Goal: Navigation & Orientation: Locate item on page

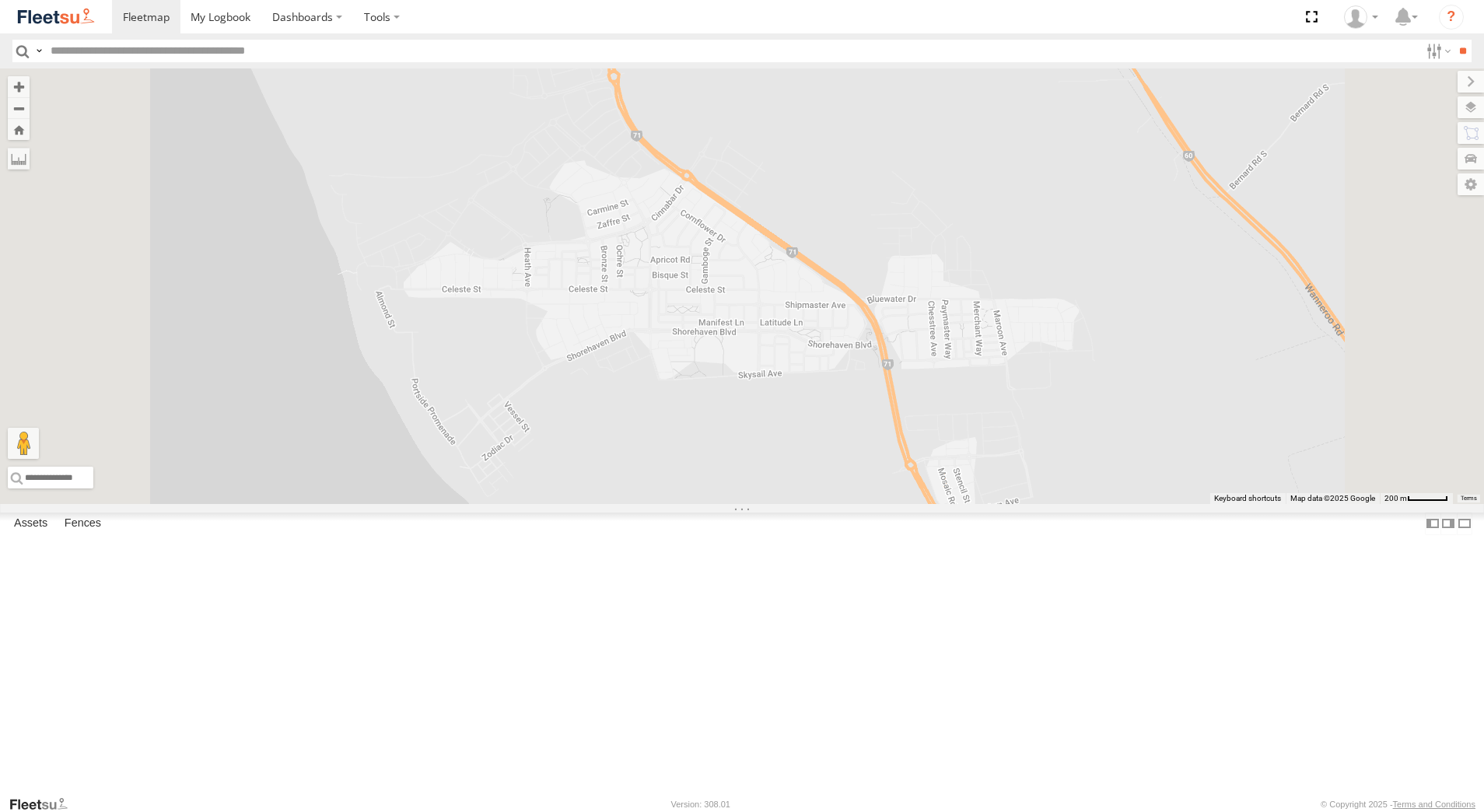
select select "**********"
click at [0, 0] on div "[PERSON_NAME] - 1IJS864" at bounding box center [0, 0] width 0 height 0
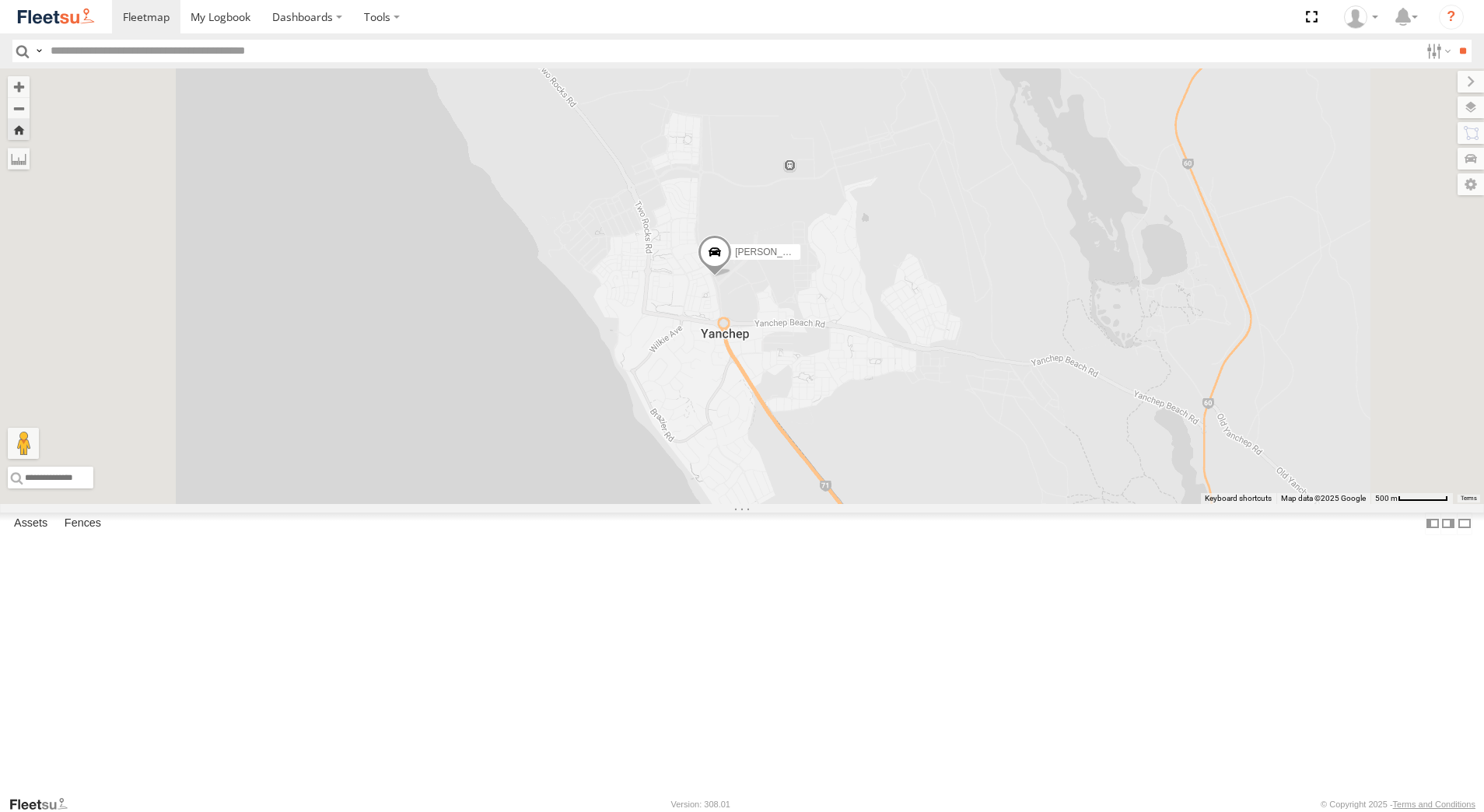
click at [0, 0] on div "[PERSON_NAME] - 1EVQ862" at bounding box center [0, 0] width 0 height 0
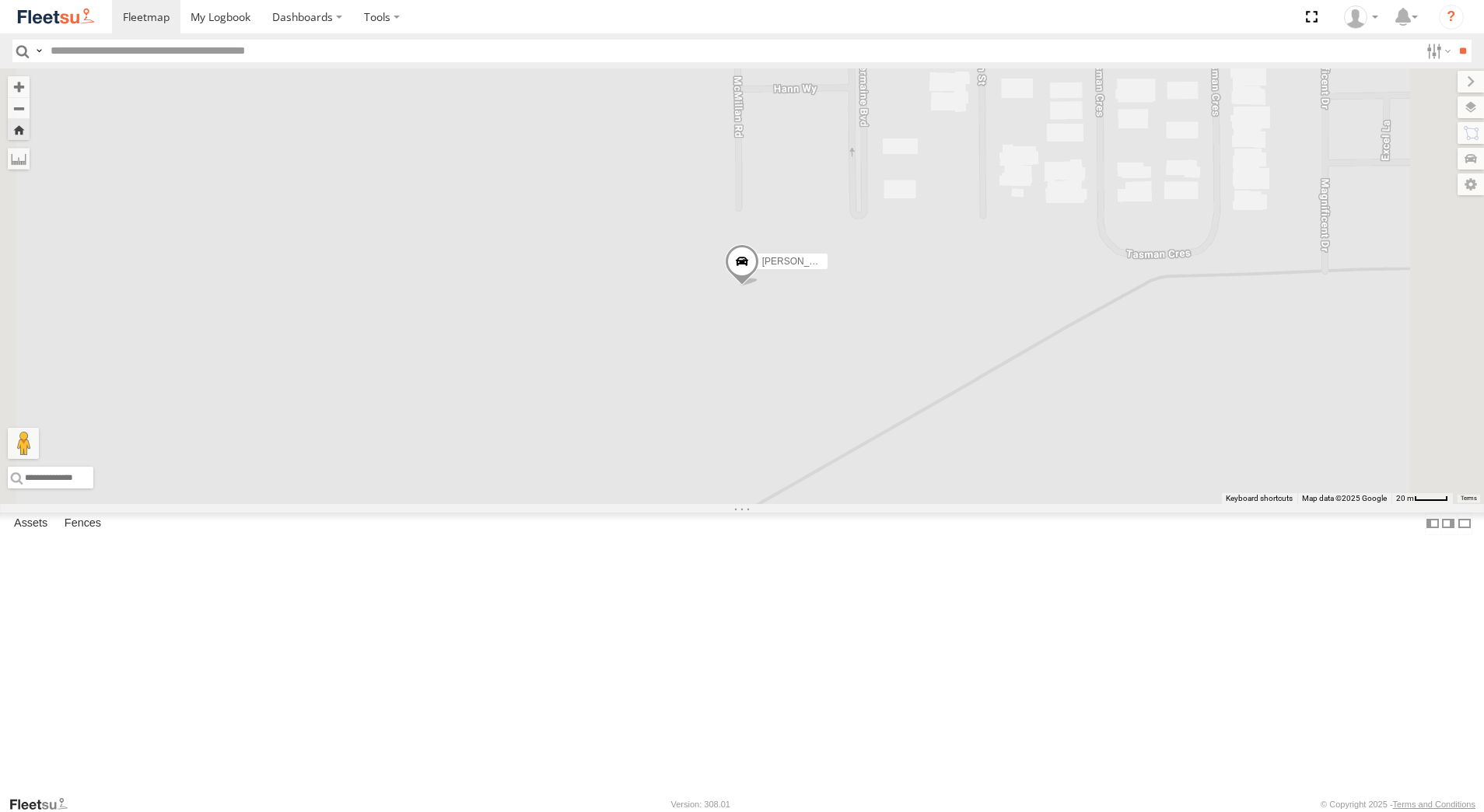
click at [759, 287] on span at bounding box center [741, 266] width 34 height 42
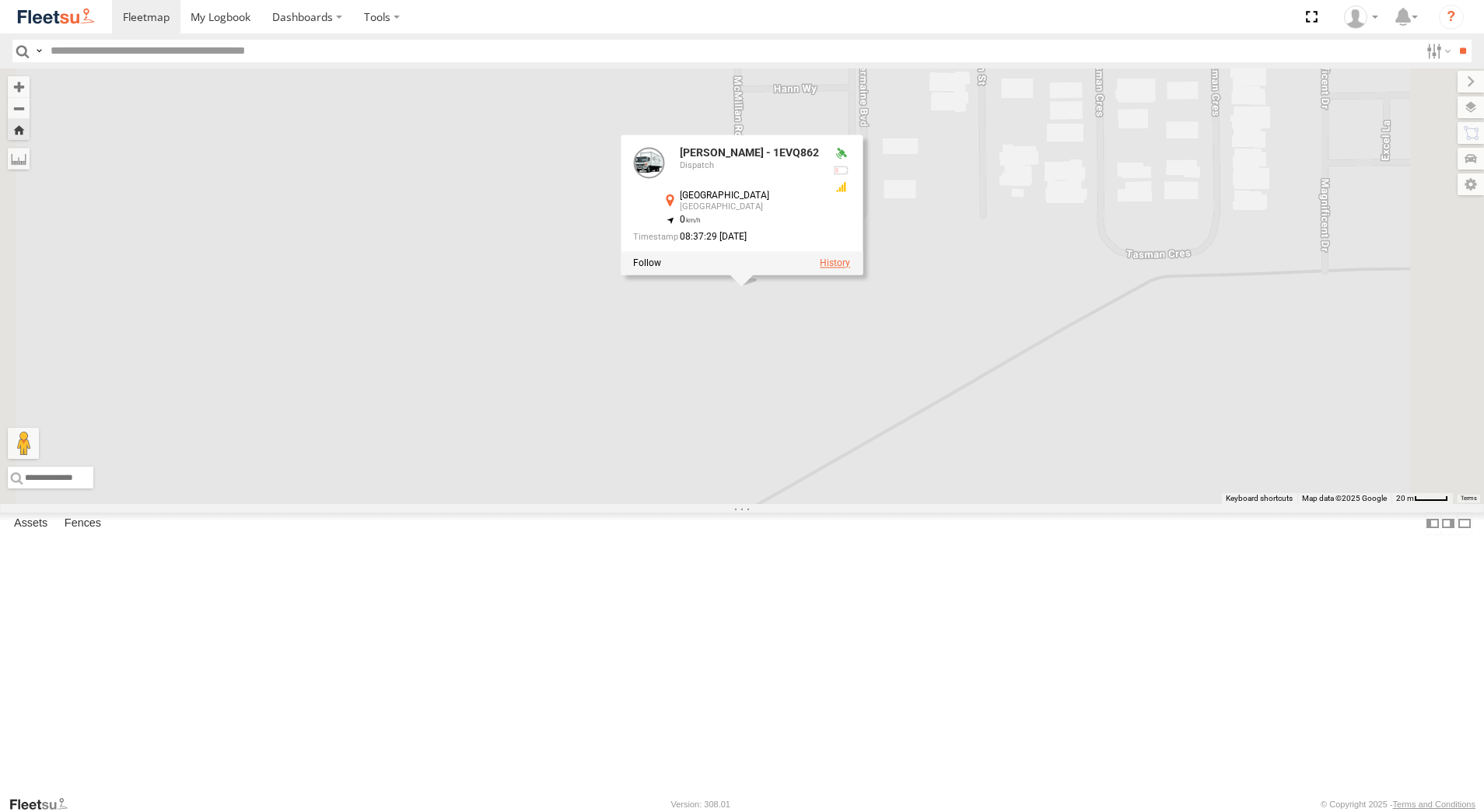
click at [850, 269] on label at bounding box center [835, 263] width 30 height 11
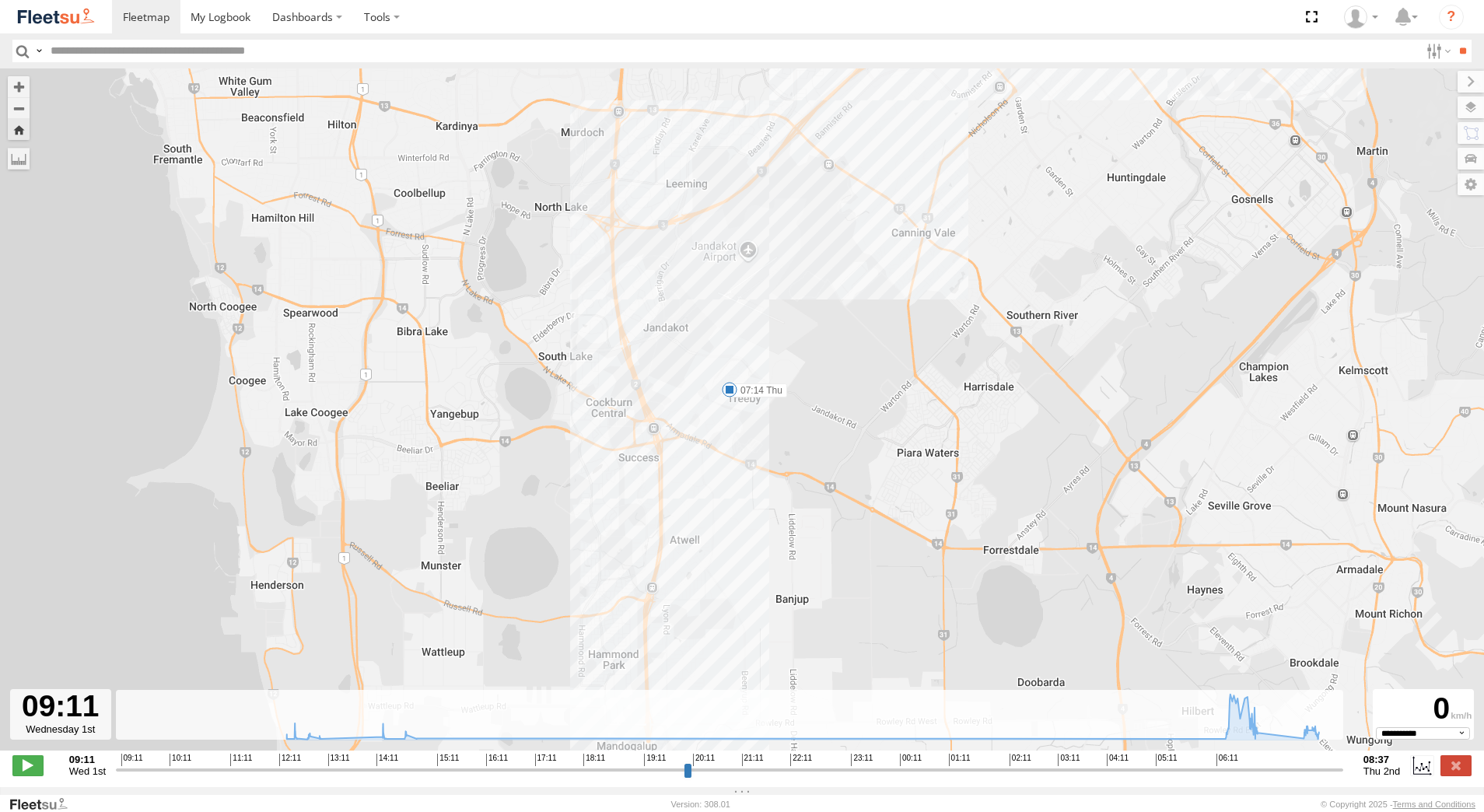
drag, startPoint x: 740, startPoint y: 508, endPoint x: 752, endPoint y: 428, distance: 80.9
click at [752, 428] on div "[PERSON_NAME] - 1EVQ862 12:31 Wed 12:47 Wed 14:14 Wed 14:43 Wed 07:14 Thu 08:25…" at bounding box center [742, 418] width 1484 height 698
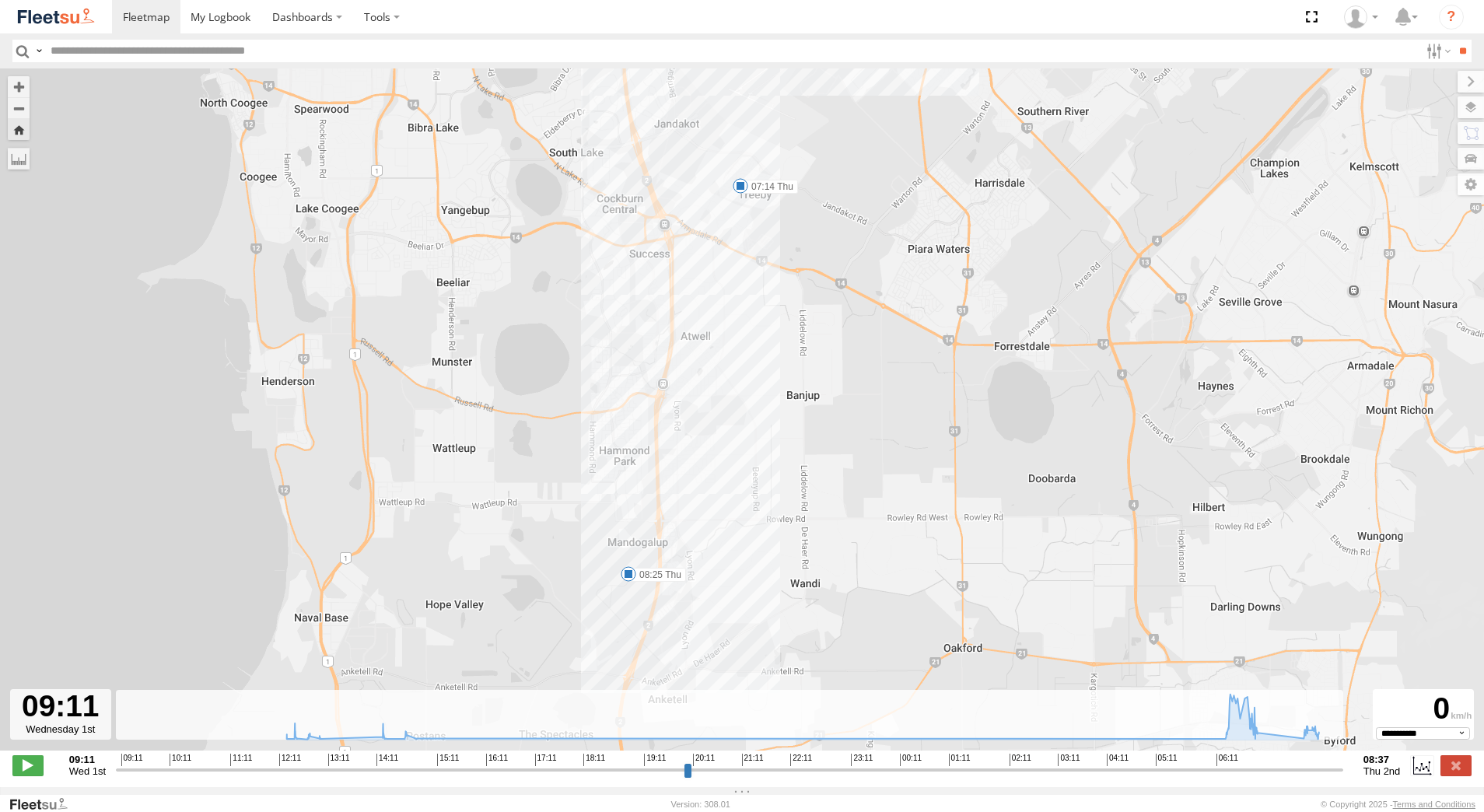
drag, startPoint x: 749, startPoint y: 531, endPoint x: 757, endPoint y: 326, distance: 205.2
click at [757, 327] on div "[PERSON_NAME] - 1EVQ862 12:31 Wed 12:47 Wed 14:14 Wed 14:43 Wed 07:14 Thu 08:25…" at bounding box center [742, 418] width 1484 height 698
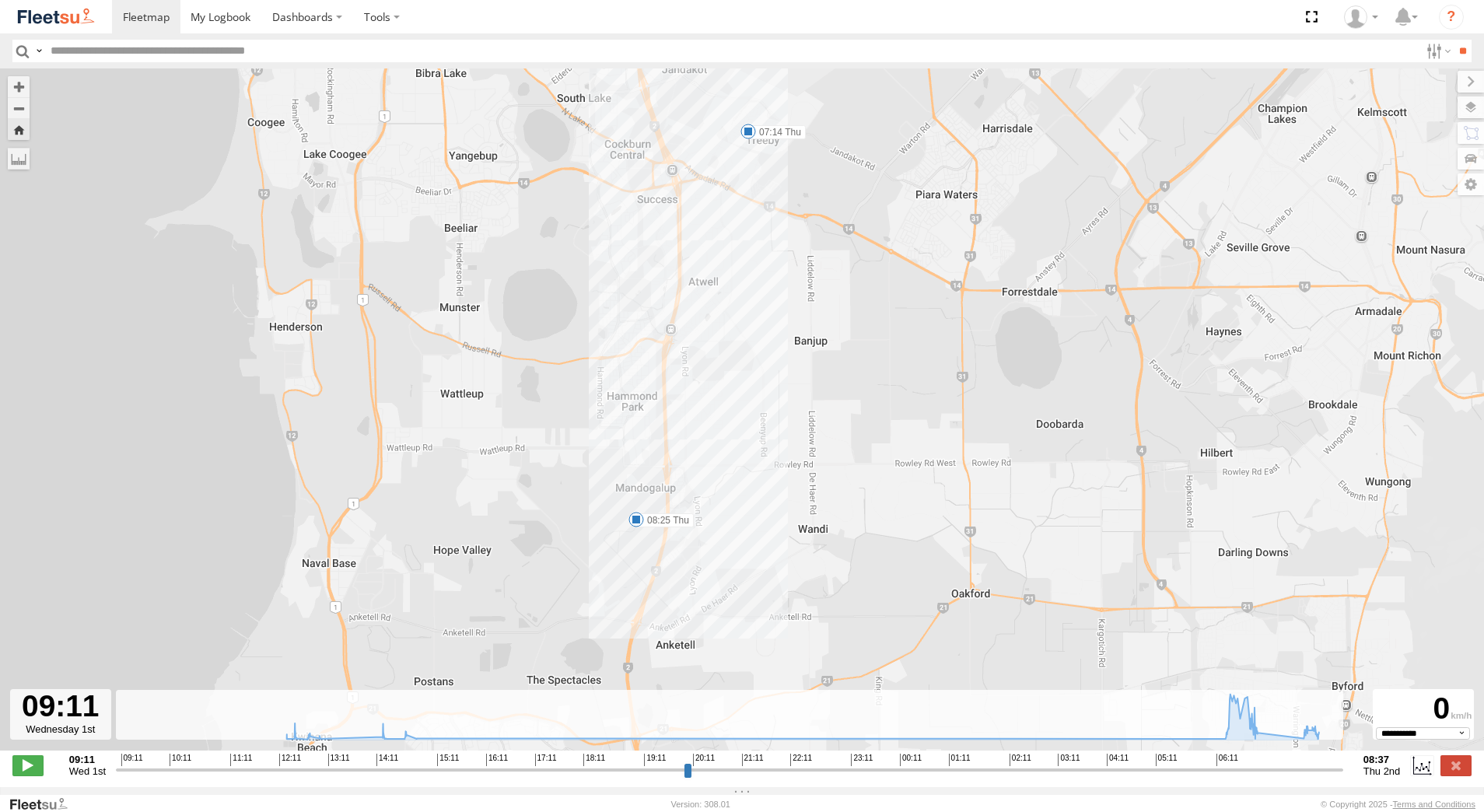
click at [748, 134] on span at bounding box center [748, 132] width 16 height 16
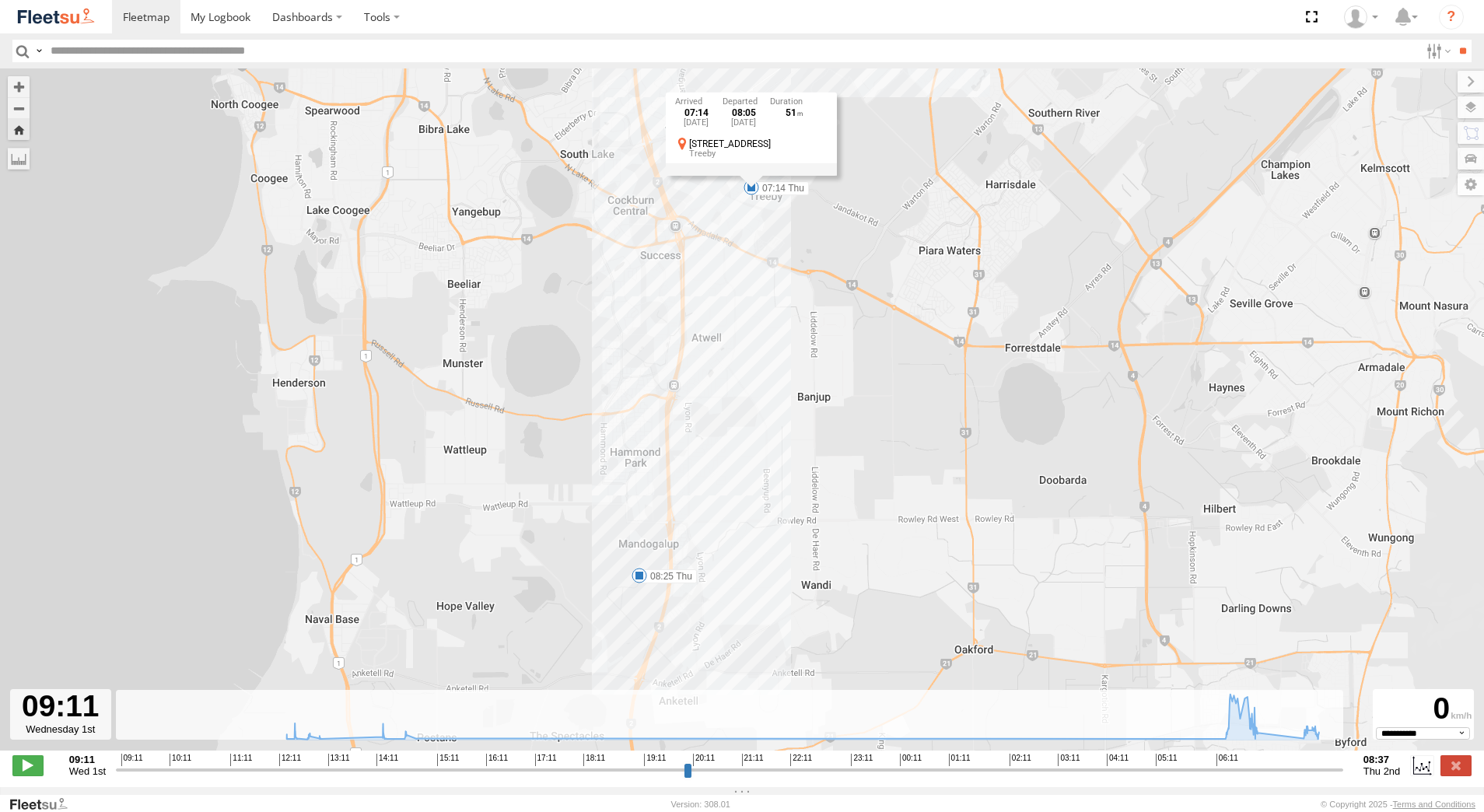
drag, startPoint x: 774, startPoint y: 276, endPoint x: 777, endPoint y: 266, distance: 10.4
click at [777, 269] on div "[PERSON_NAME] - 1EVQ862 12:31 Wed 12:47 Wed 14:14 Wed 14:43 Wed 07:14 Thu 08:25…" at bounding box center [742, 418] width 1484 height 698
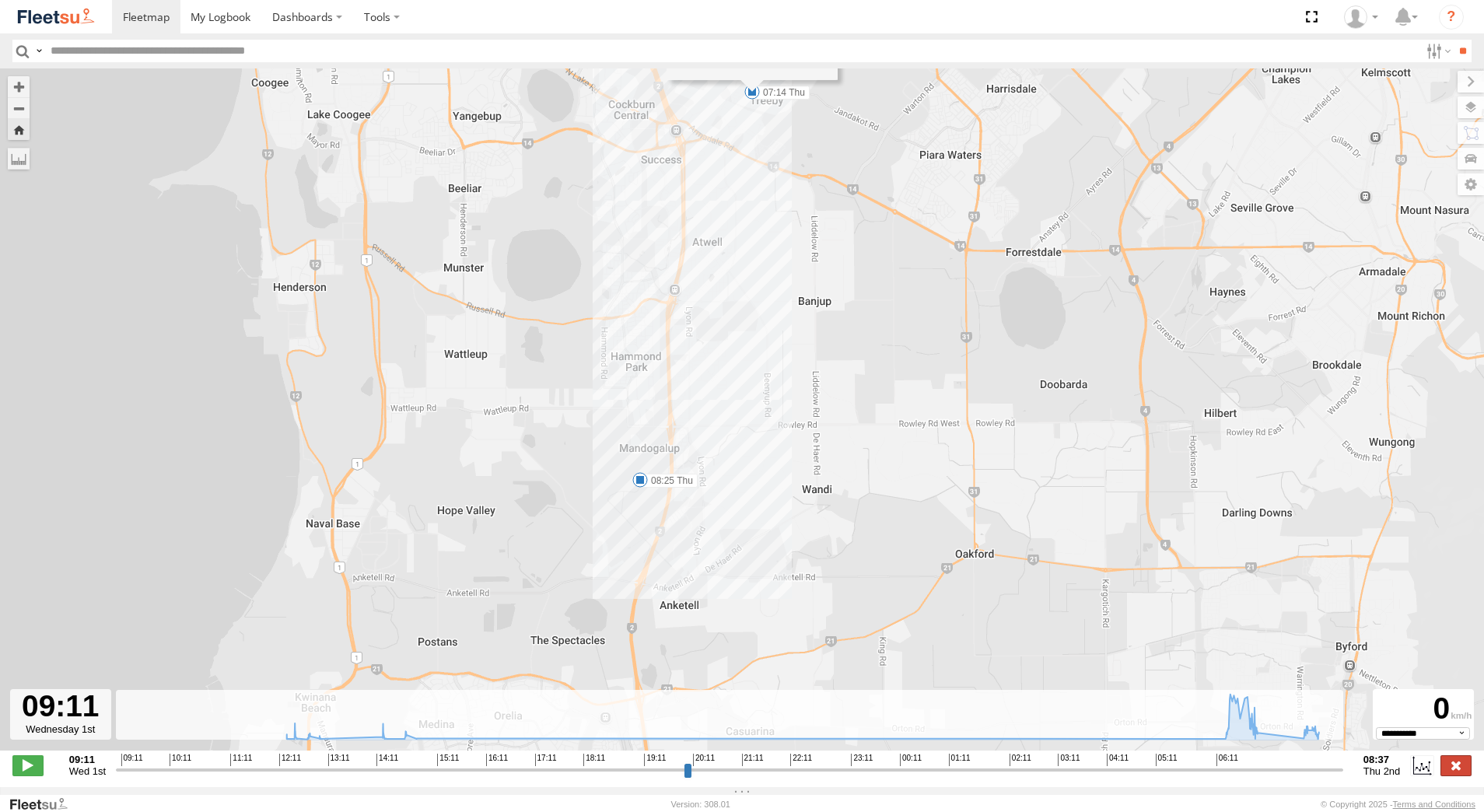
click at [1458, 768] on label at bounding box center [1456, 765] width 31 height 20
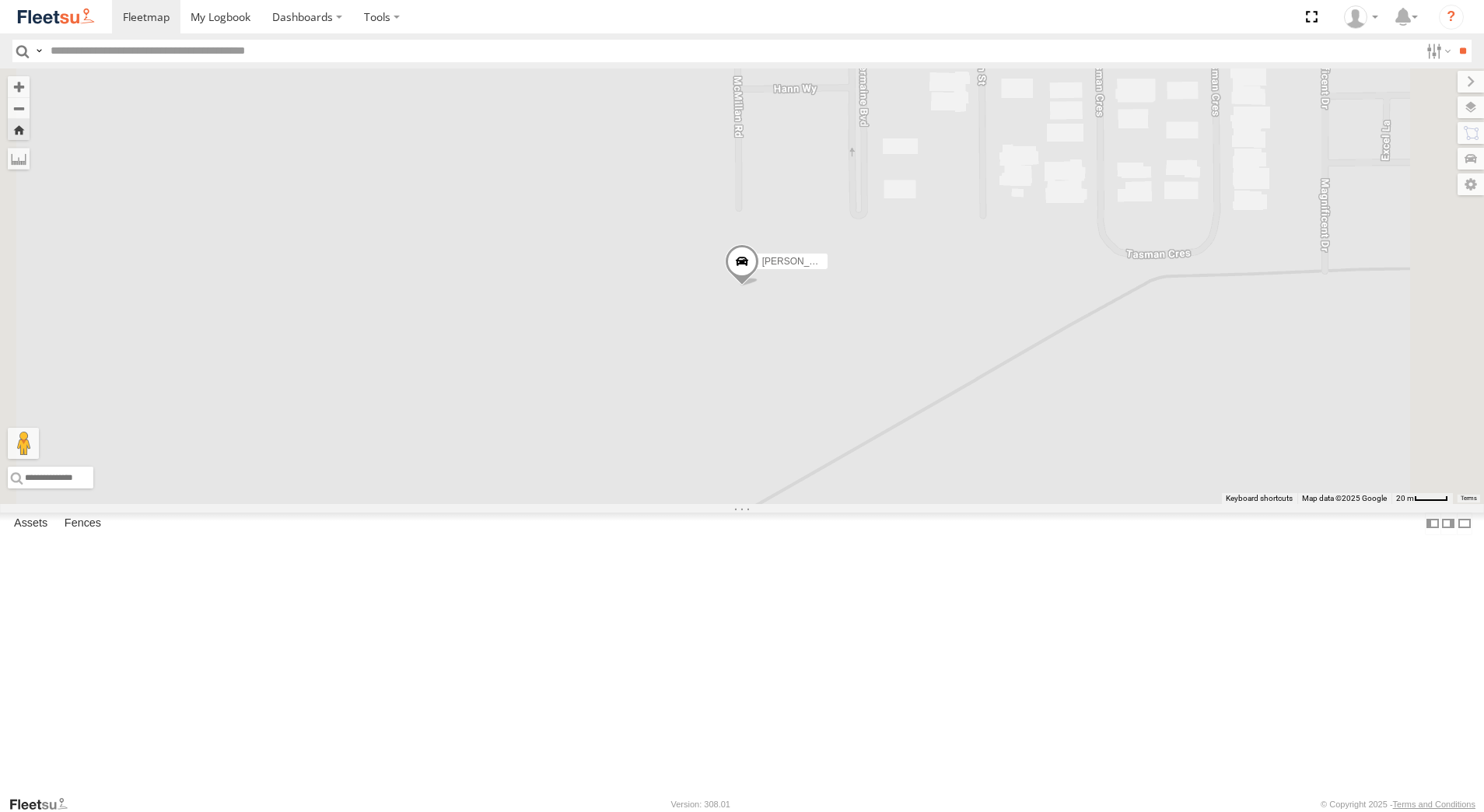
click at [0, 0] on div "[PERSON_NAME] - 1GOI926 - 0475 377 301" at bounding box center [0, 0] width 0 height 0
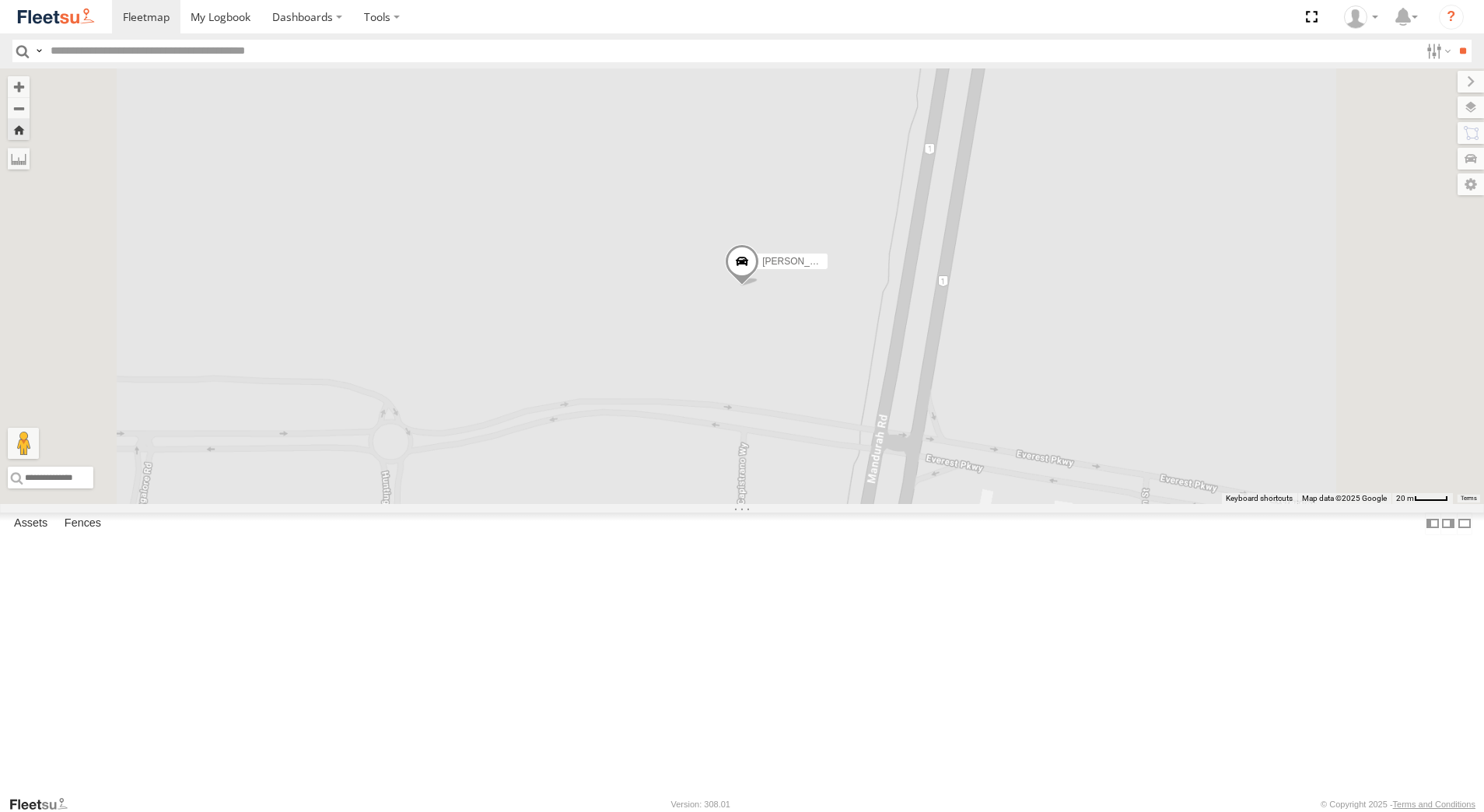
click at [759, 287] on span at bounding box center [741, 266] width 34 height 42
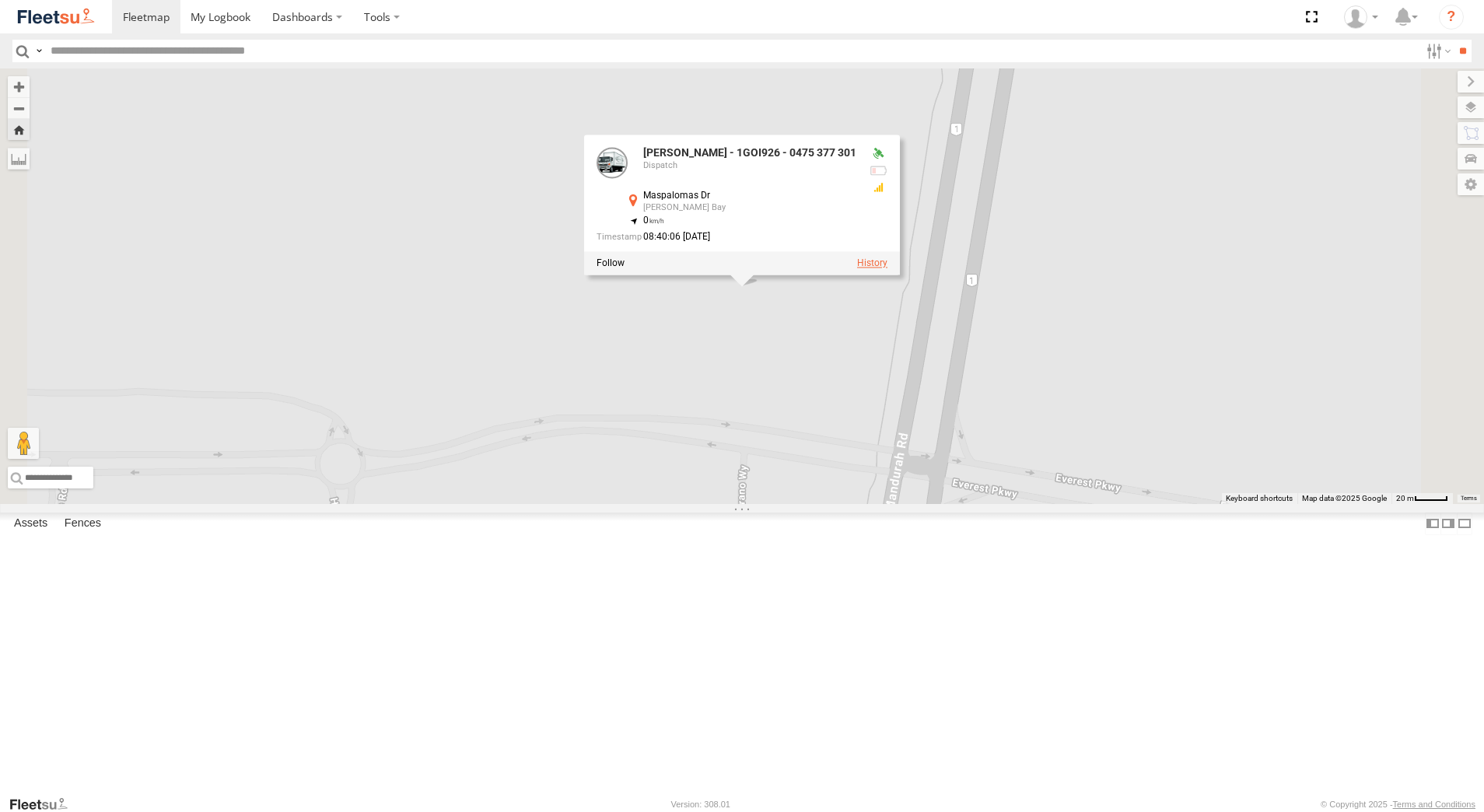
click at [887, 269] on label at bounding box center [872, 263] width 30 height 11
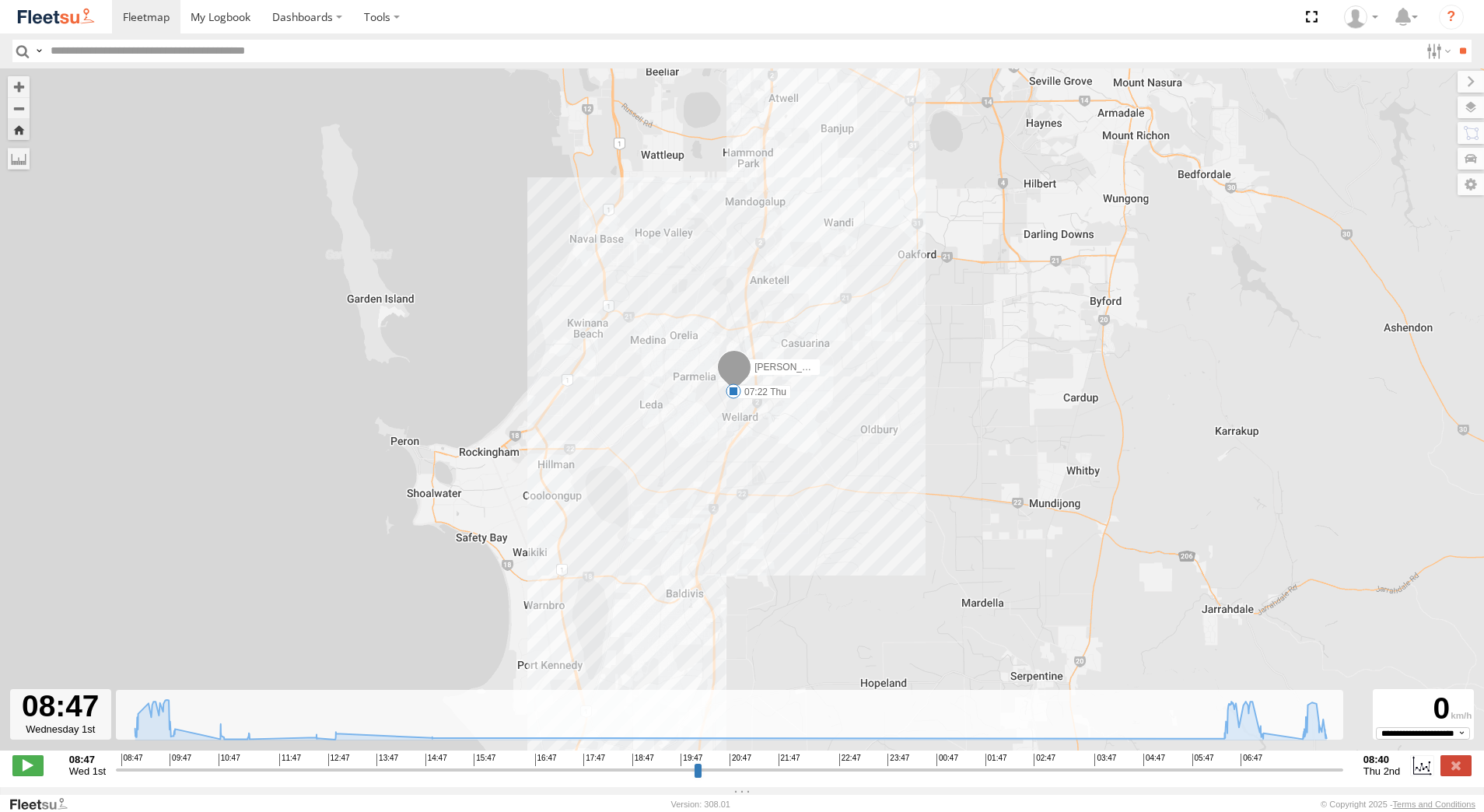
click at [736, 399] on span at bounding box center [733, 391] width 16 height 16
click at [859, 542] on div "[PERSON_NAME] - 1GOI926 - 0475 377 301 07:22 Thu 08:39 Thu 07:22 [DATE] 08:06 […" at bounding box center [742, 418] width 1484 height 698
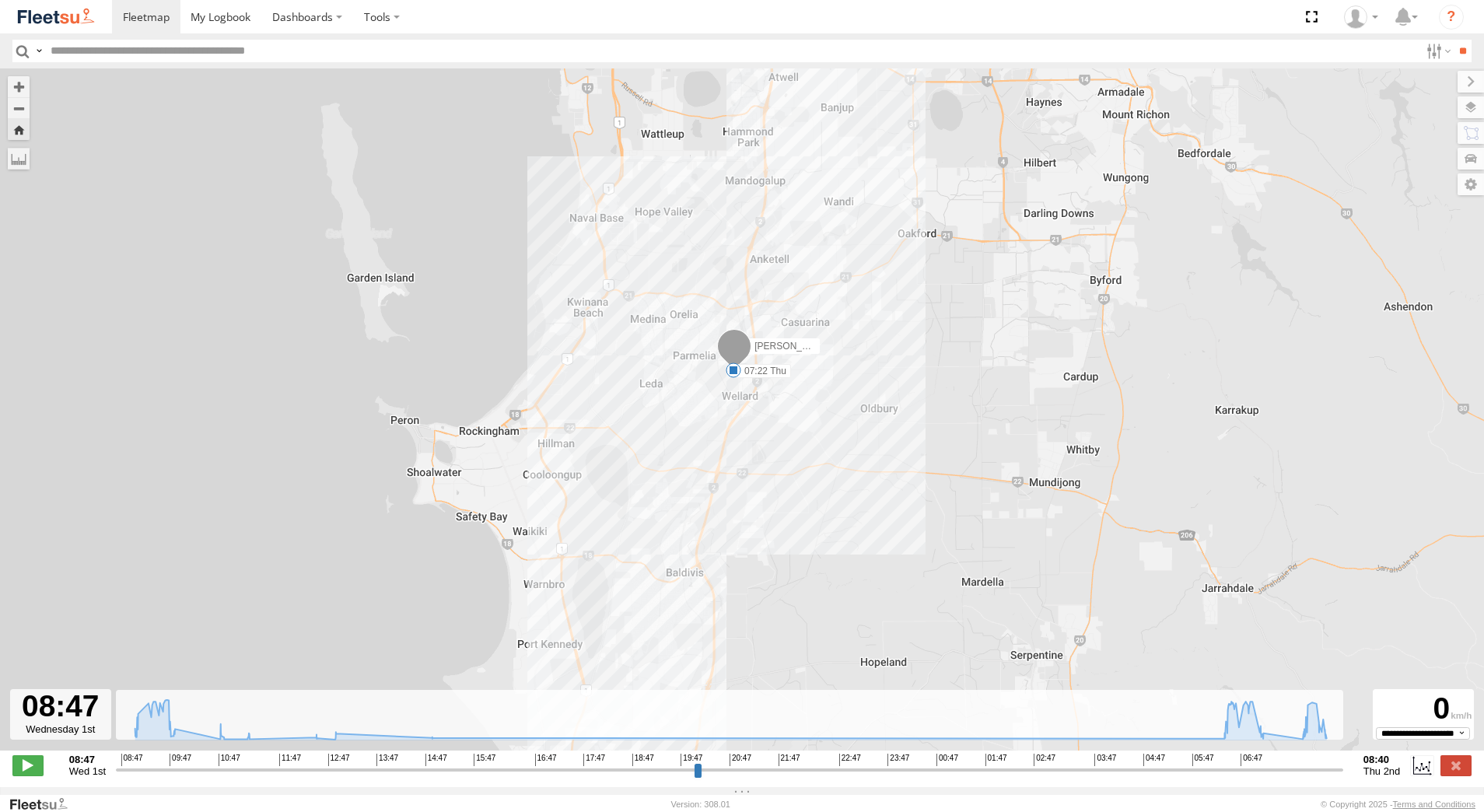
drag, startPoint x: 826, startPoint y: 614, endPoint x: 848, endPoint y: 359, distance: 255.9
click at [835, 426] on div "[PERSON_NAME] - 1GOI926 - 0475 377 301 07:22 Thu 08:39 Thu" at bounding box center [742, 418] width 1484 height 698
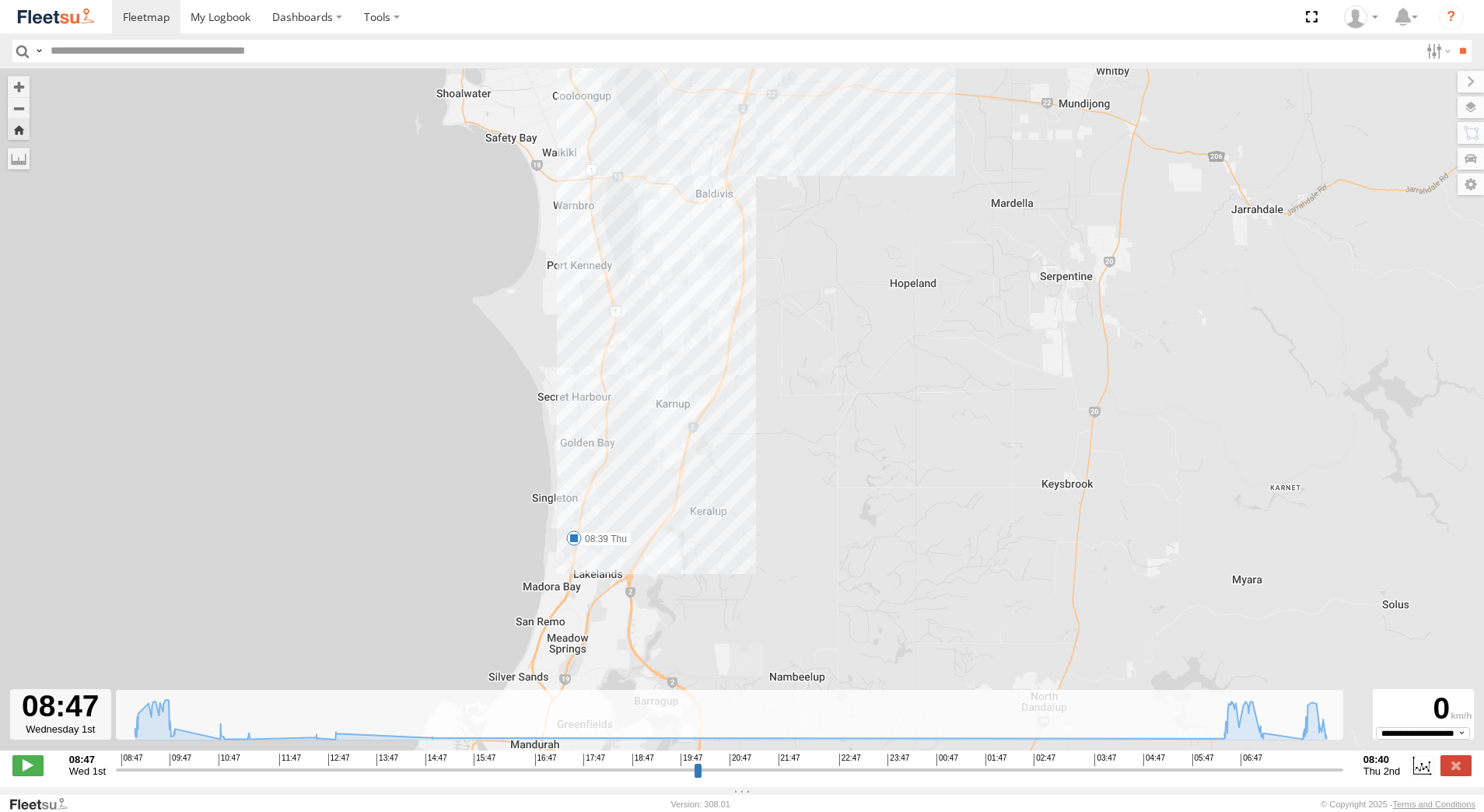
drag, startPoint x: 781, startPoint y: 498, endPoint x: 857, endPoint y: 322, distance: 191.7
click at [845, 345] on div "[PERSON_NAME] - 1GOI926 - 0475 377 301 07:22 Thu 08:39 Thu" at bounding box center [742, 418] width 1484 height 698
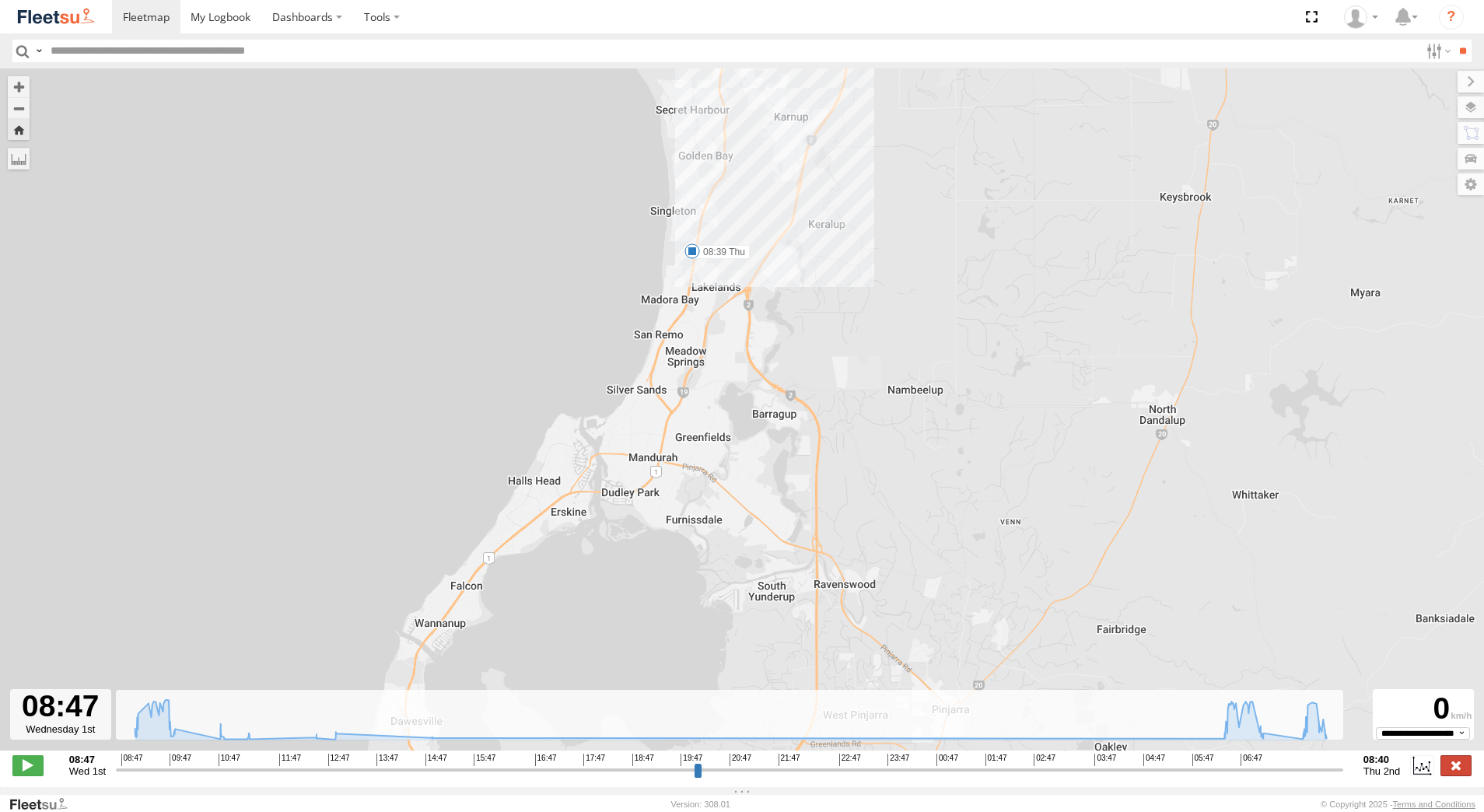
click at [1459, 769] on label at bounding box center [1456, 765] width 31 height 20
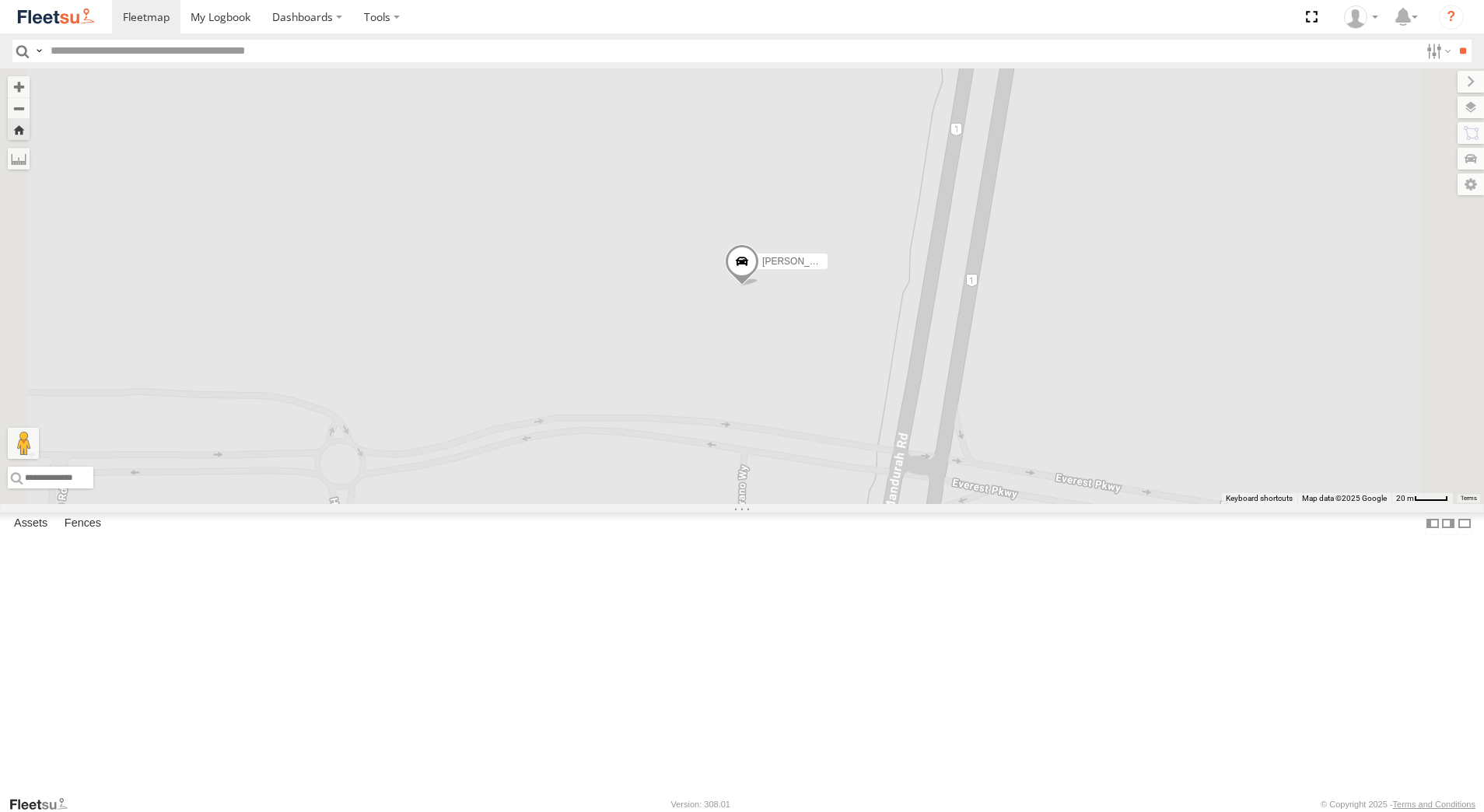
click at [0, 0] on div "[PERSON_NAME] - 1IJS864" at bounding box center [0, 0] width 0 height 0
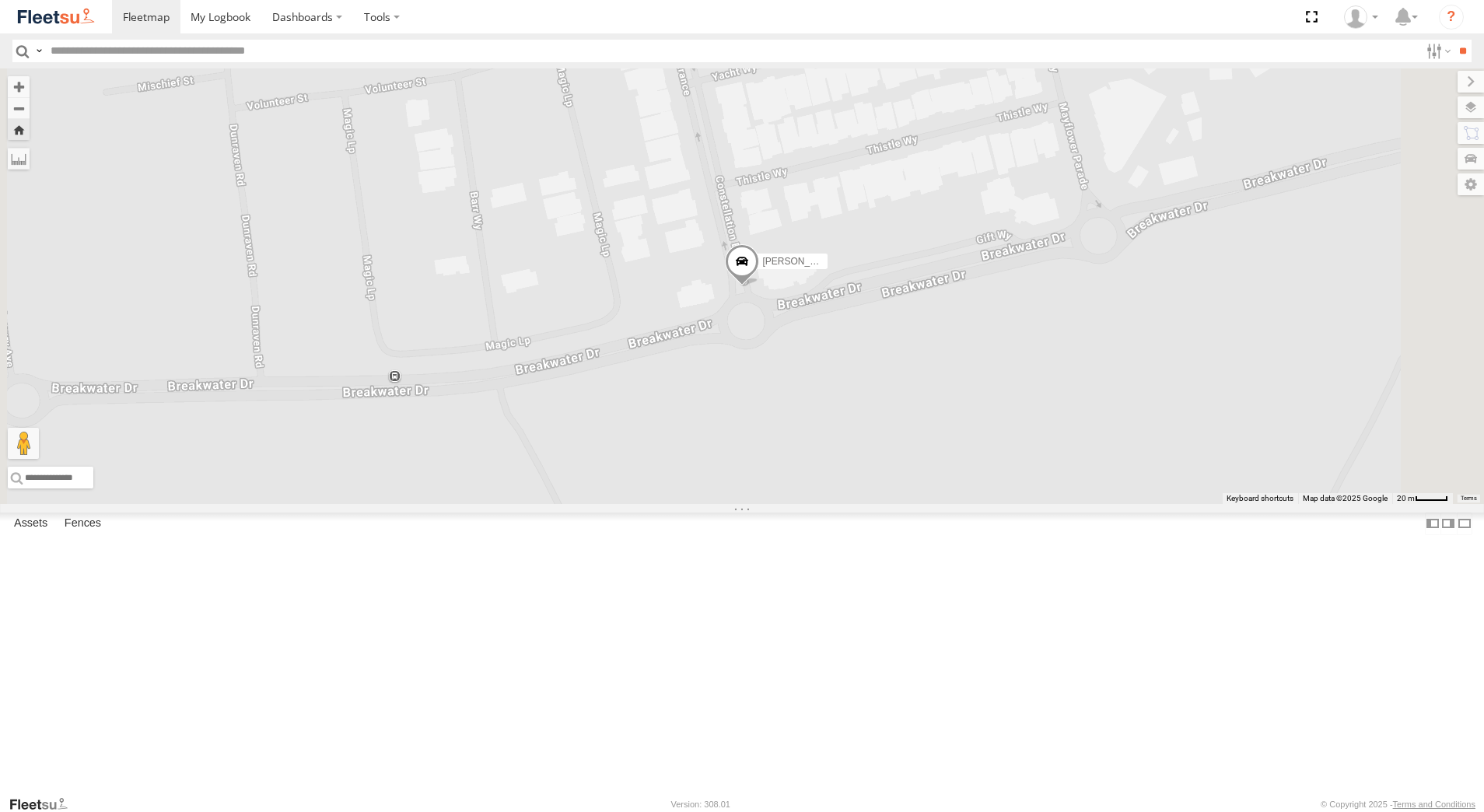
click at [759, 286] on span at bounding box center [741, 265] width 34 height 42
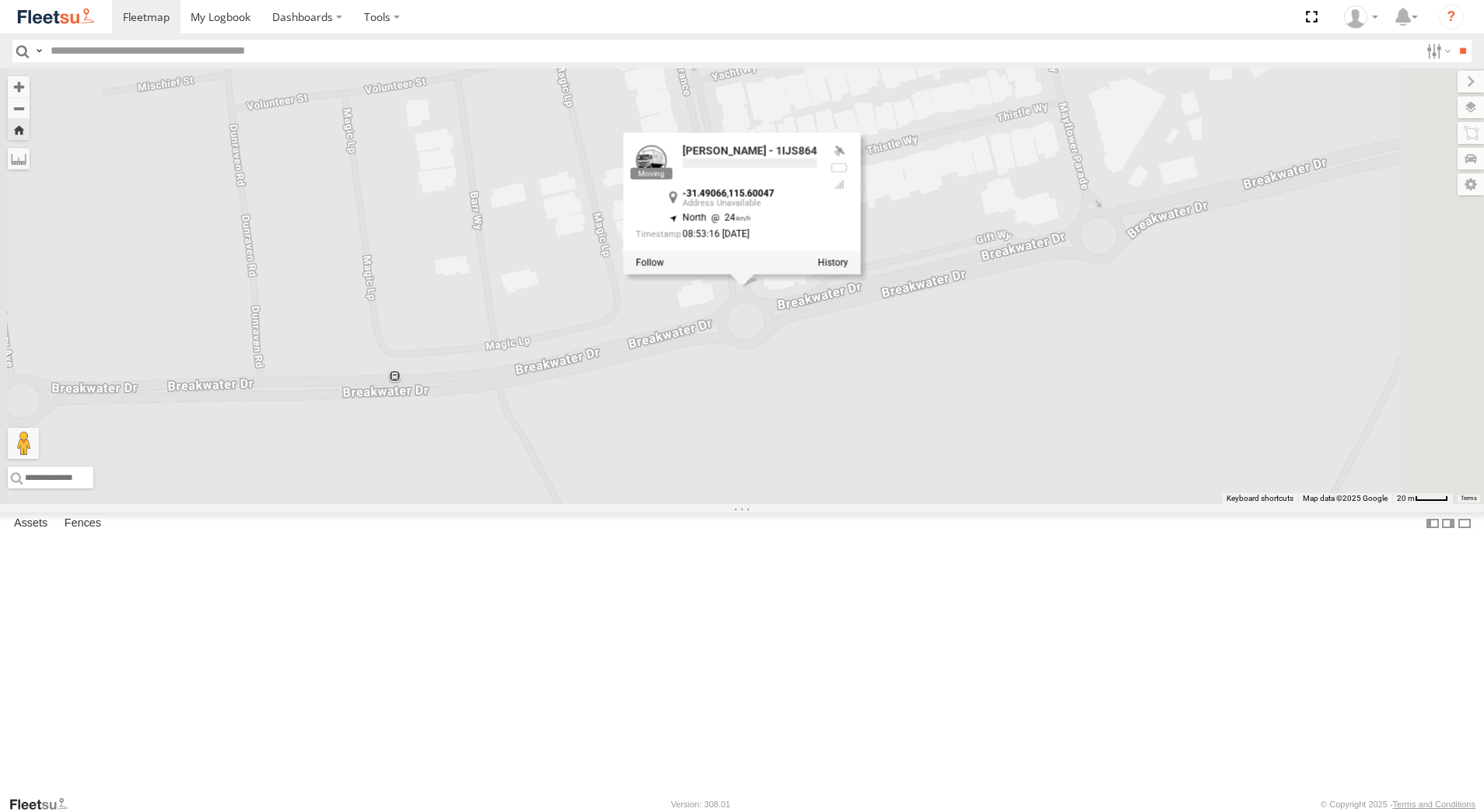
click at [861, 274] on div at bounding box center [742, 263] width 237 height 24
click at [848, 268] on label at bounding box center [833, 263] width 30 height 11
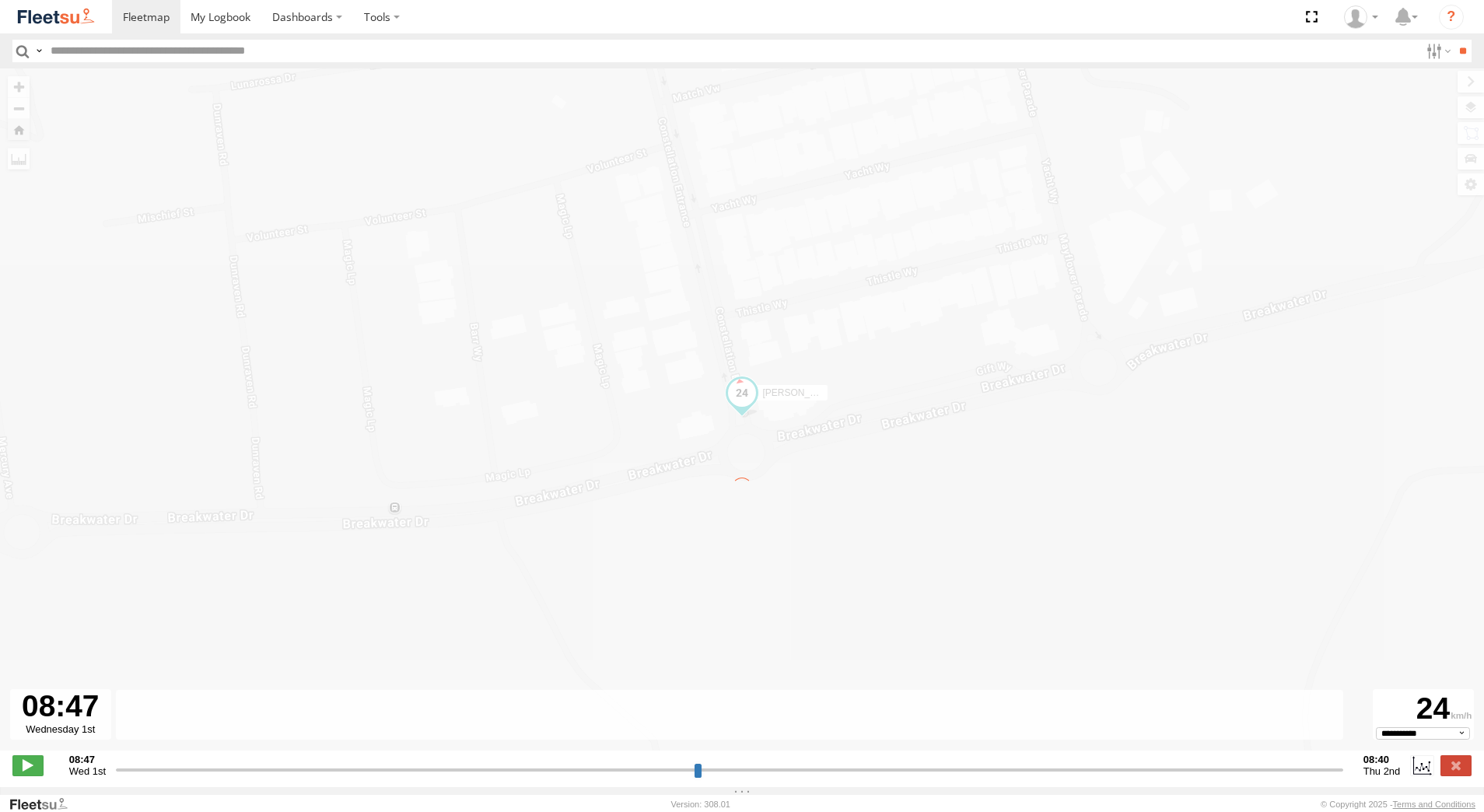
type input "**********"
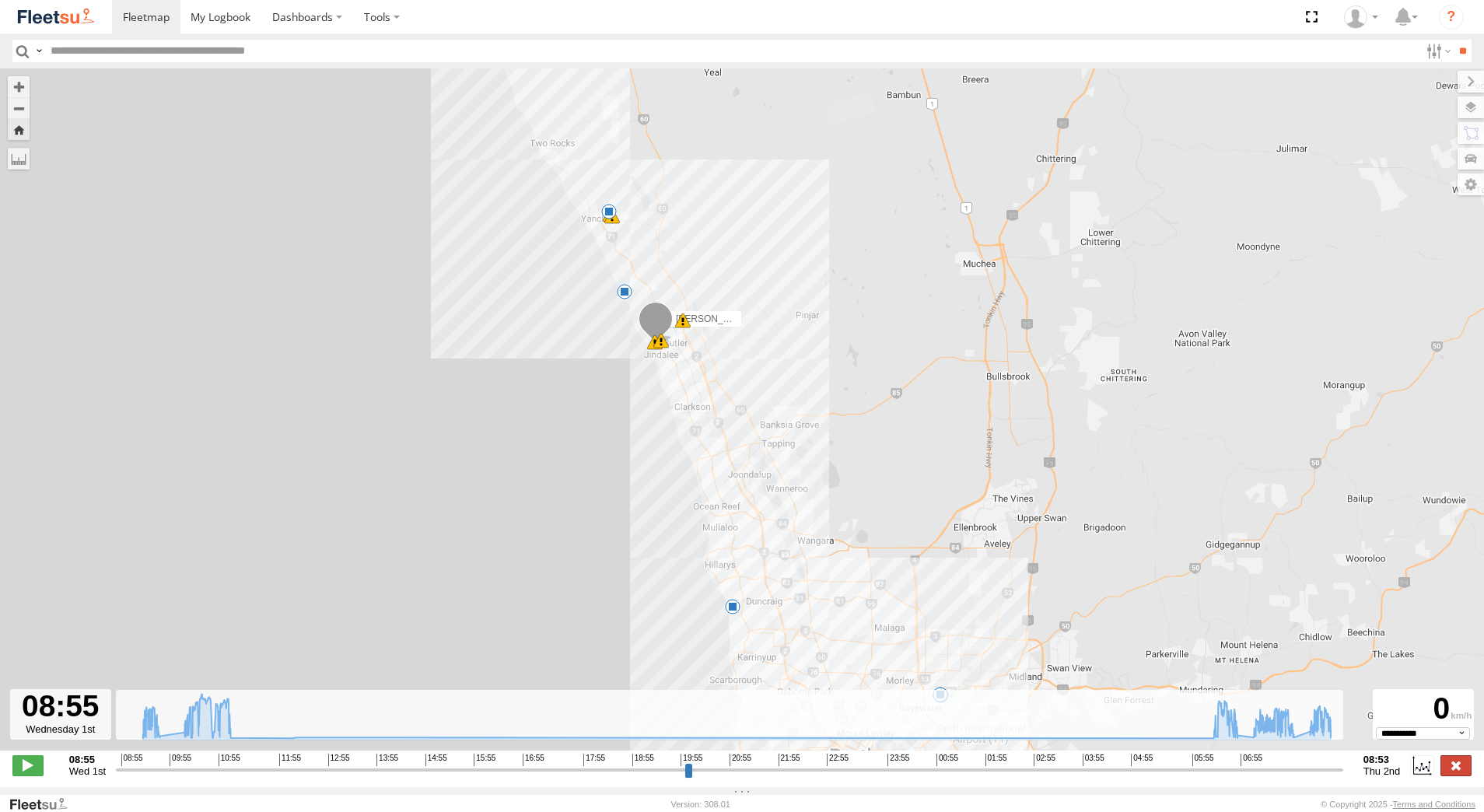
click at [1465, 775] on label at bounding box center [1456, 765] width 31 height 20
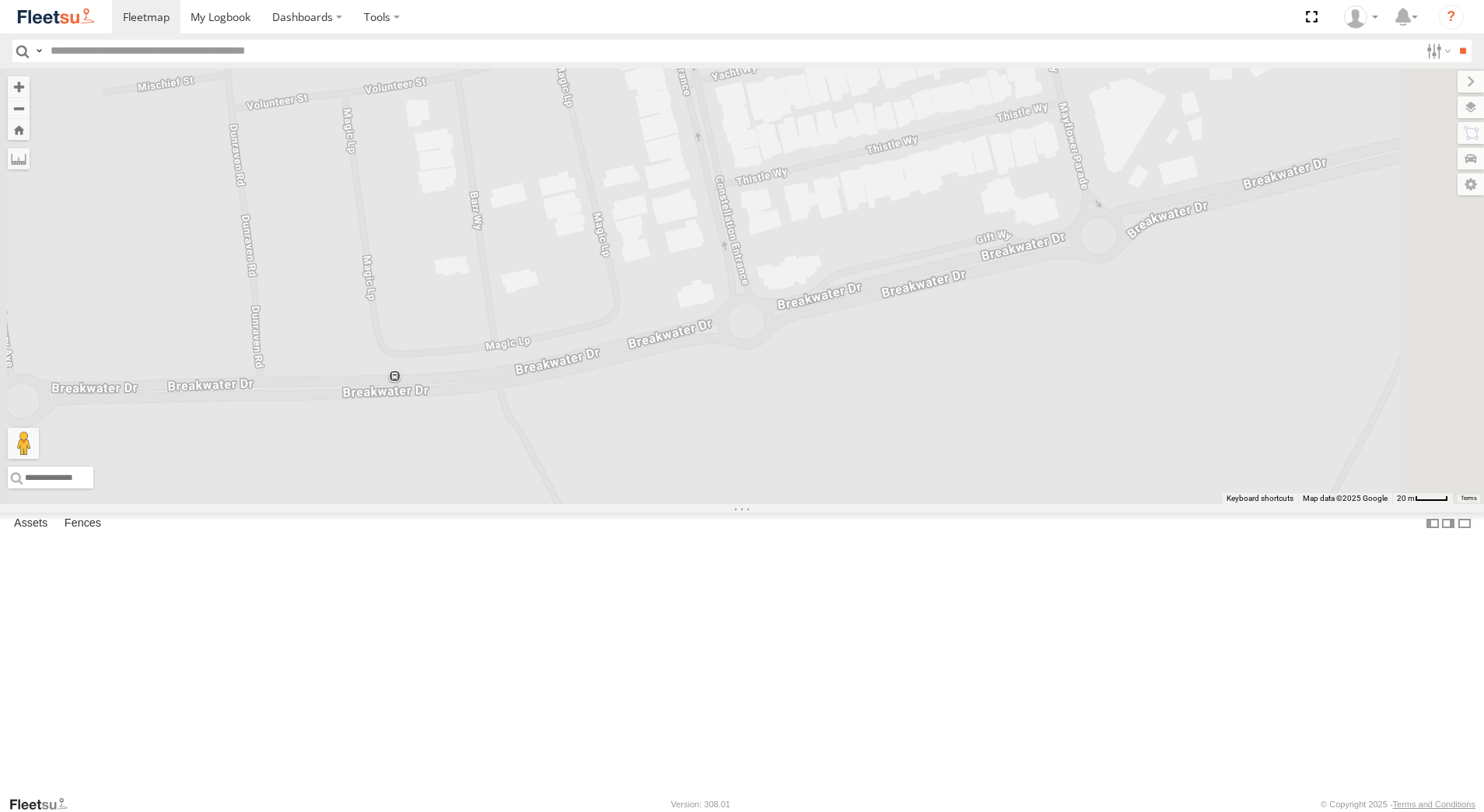
click at [0, 0] on div "[PERSON_NAME] - 1IJS864" at bounding box center [0, 0] width 0 height 0
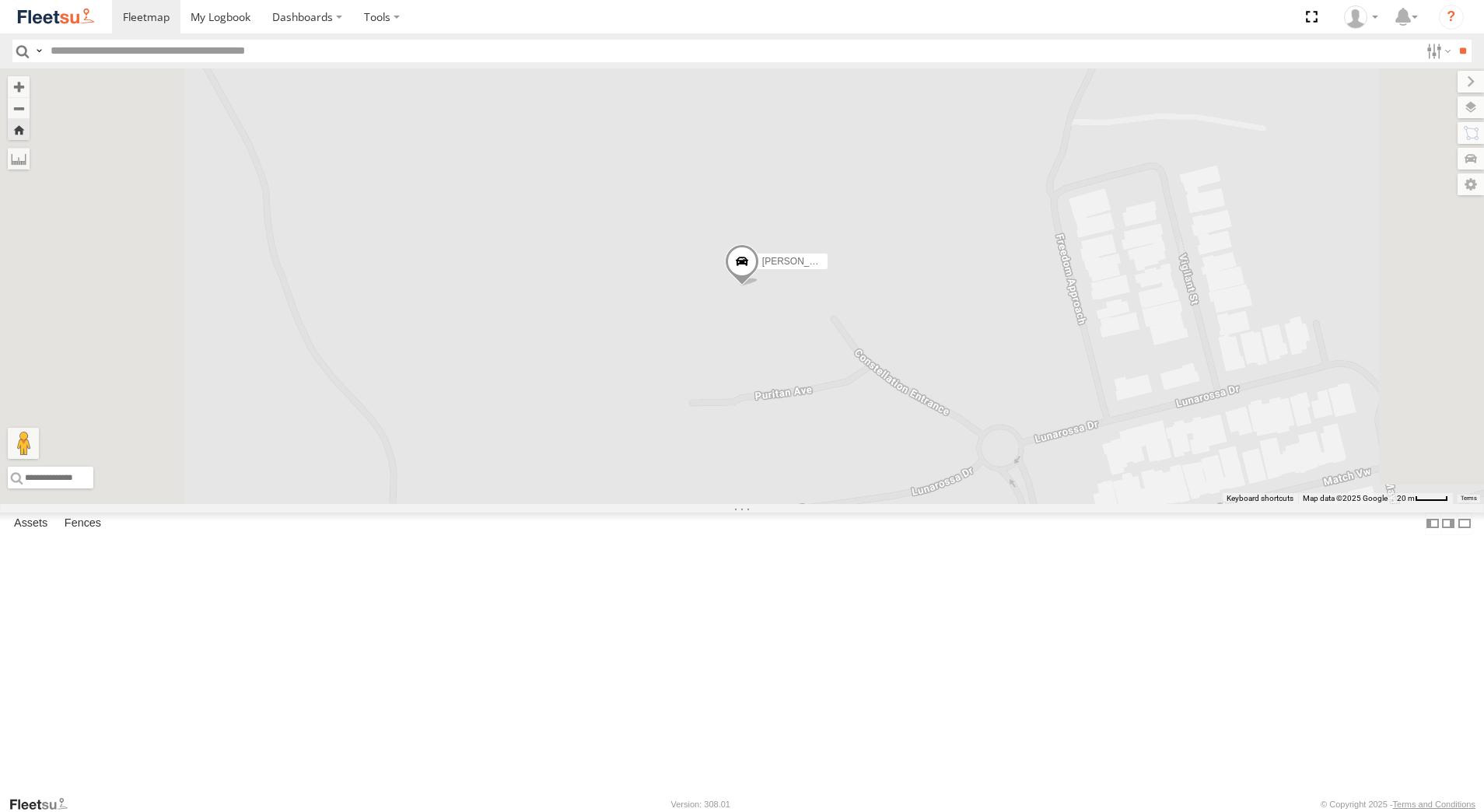
click at [0, 0] on div "[PERSON_NAME] - 1GOI925 -" at bounding box center [0, 0] width 0 height 0
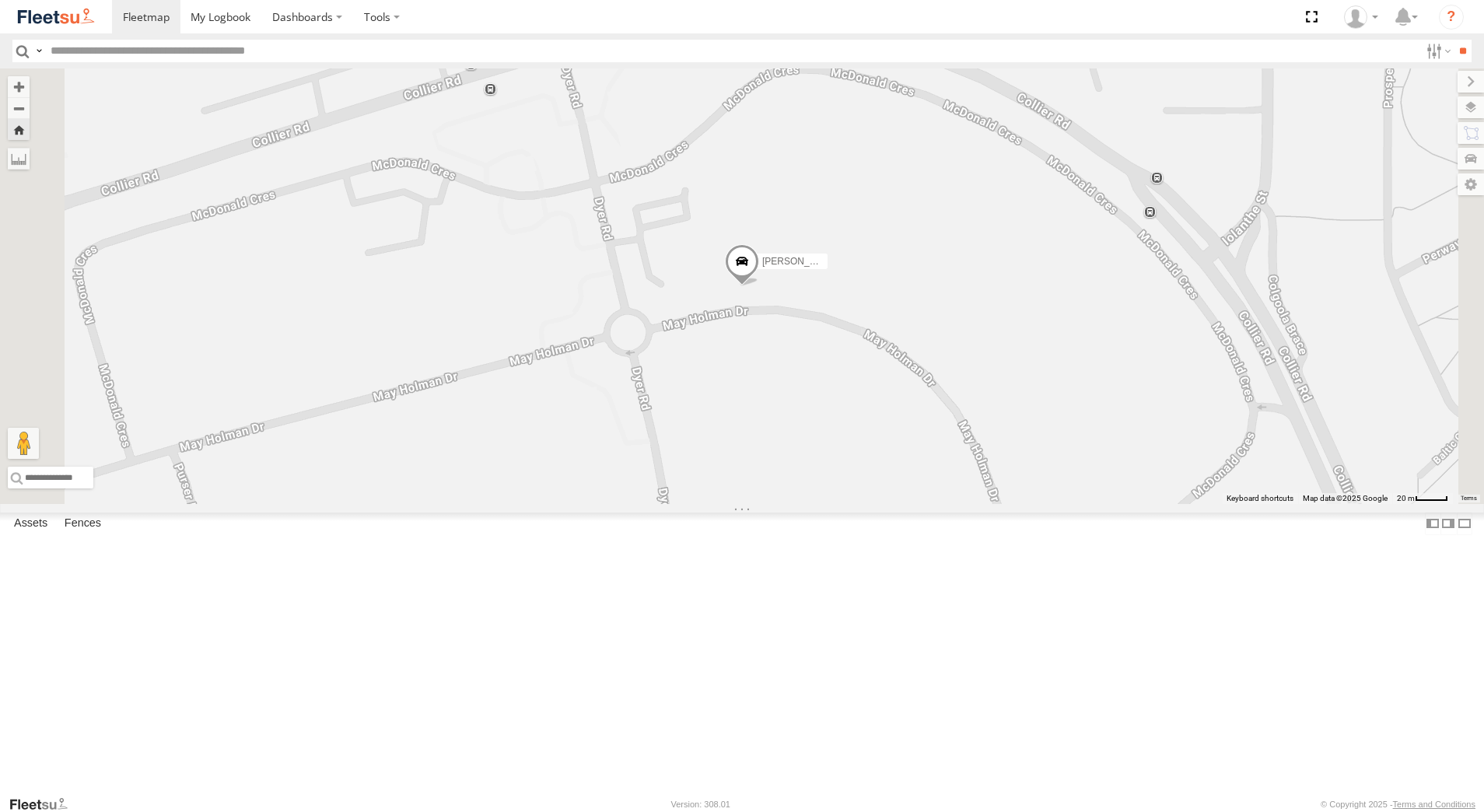
click at [0, 0] on div "[PERSON_NAME] - 1GOI926 - 0475 377 301" at bounding box center [0, 0] width 0 height 0
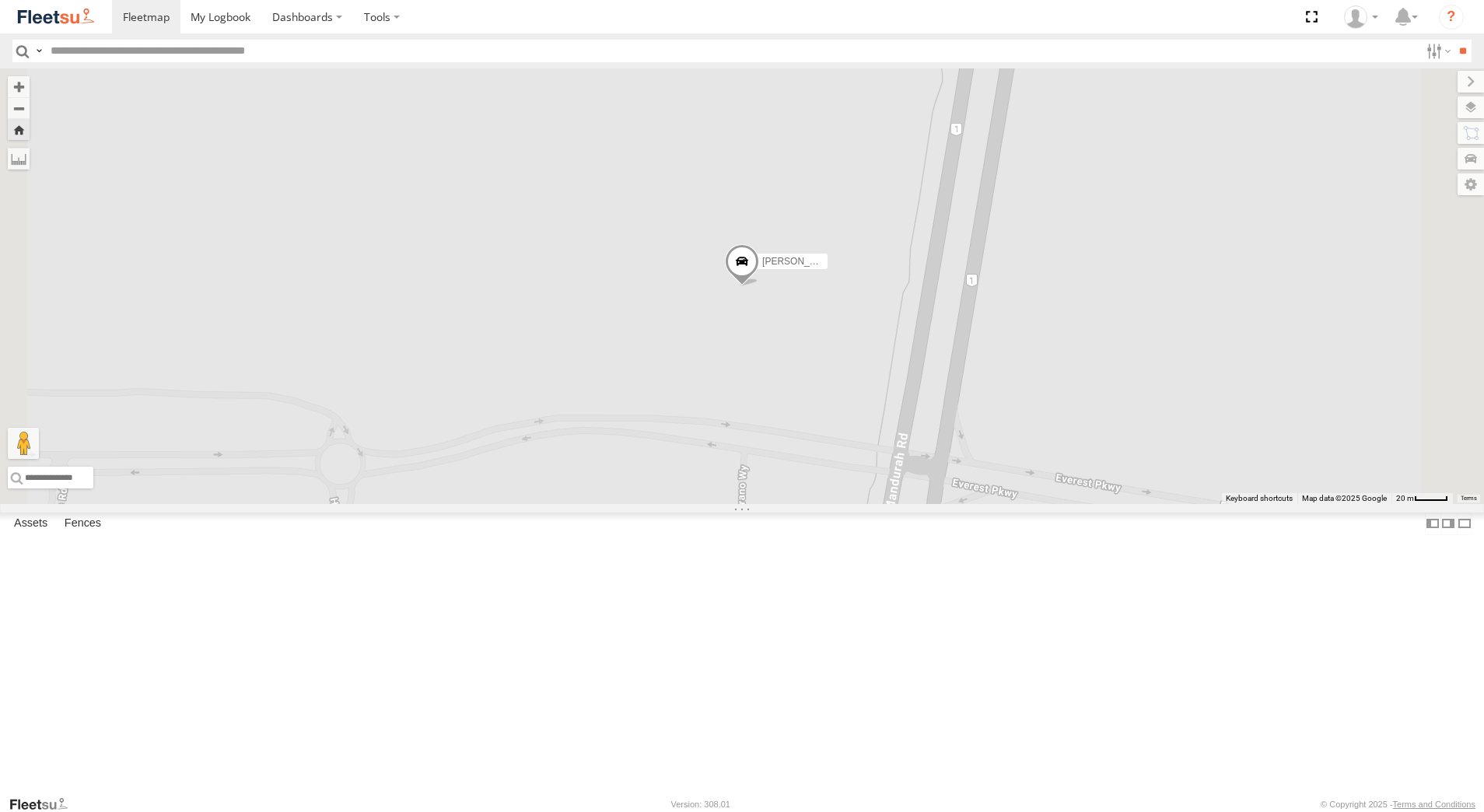
click at [0, 0] on div "[PERSON_NAME] - 1EVQ862" at bounding box center [0, 0] width 0 height 0
